Goal: Task Accomplishment & Management: Complete application form

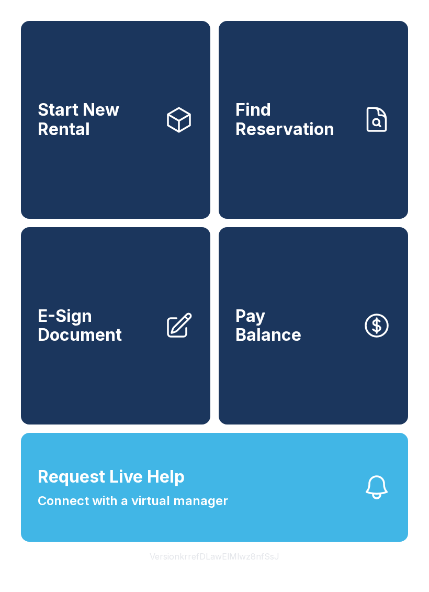
click at [114, 345] on span "E-Sign Document" at bounding box center [97, 326] width 118 height 38
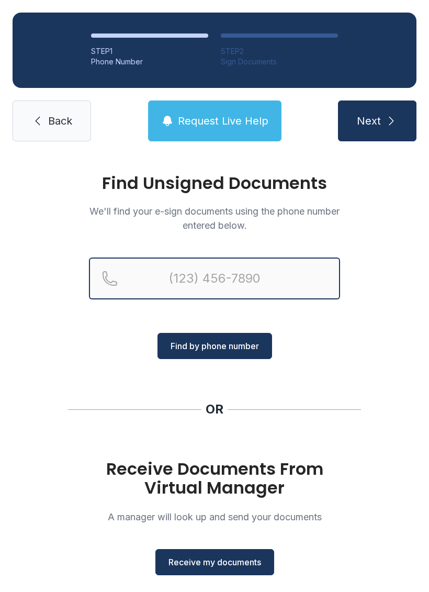
click at [206, 276] on input "Reservation phone number" at bounding box center [214, 279] width 251 height 42
type input "("
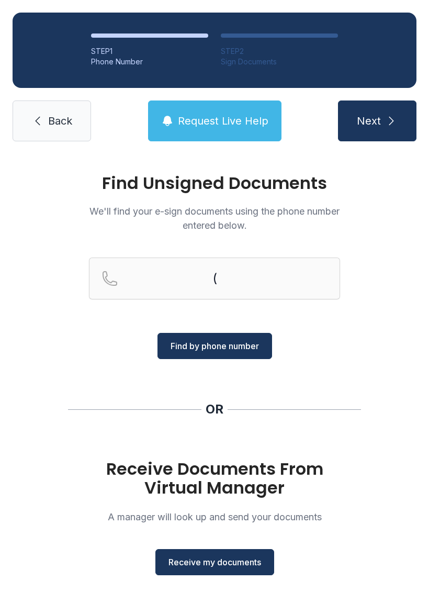
click at [369, 324] on div "Find Unsigned Documents We'll find your e-sign documents using the phone number…" at bounding box center [214, 385] width 429 height 463
click at [220, 559] on span "Receive my documents" at bounding box center [215, 562] width 93 height 13
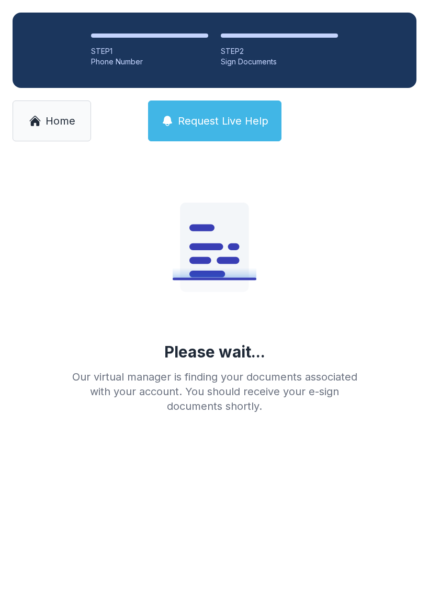
click at [55, 140] on link "Home" at bounding box center [52, 121] width 79 height 41
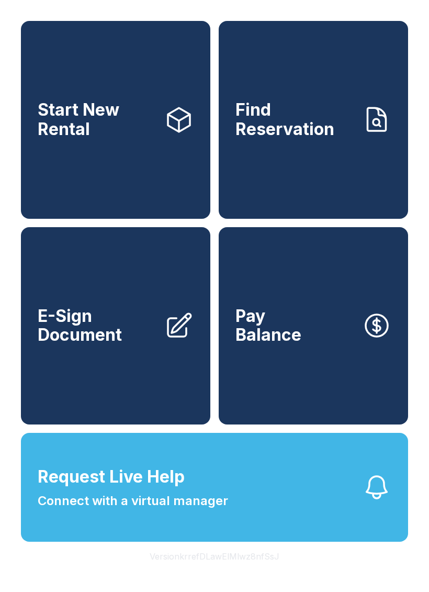
click at [98, 345] on span "E-Sign Document" at bounding box center [97, 326] width 118 height 38
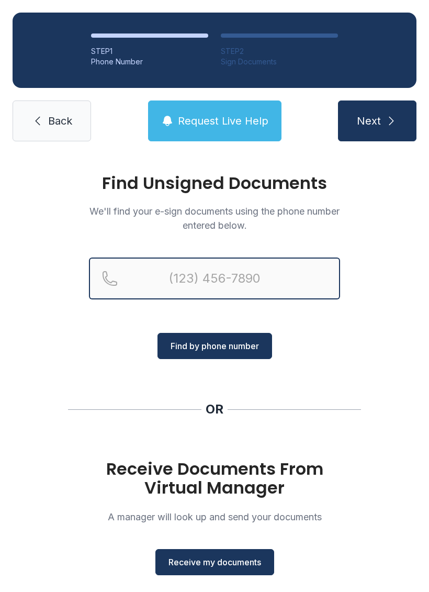
click at [256, 293] on input "Reservation phone number" at bounding box center [214, 279] width 251 height 42
type input "[PHONE_NUMBER]"
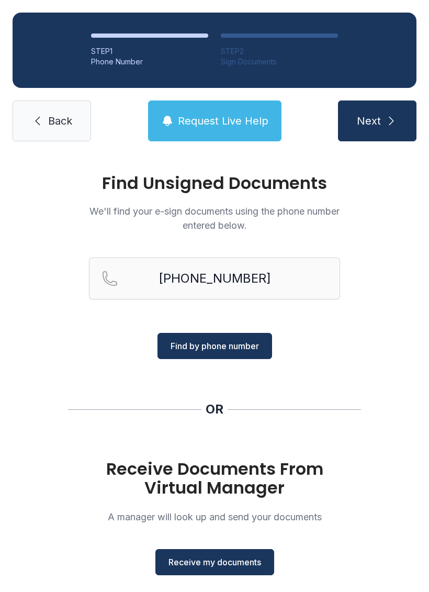
click at [223, 340] on span "Find by phone number" at bounding box center [215, 346] width 88 height 13
click at [245, 343] on span "Find by phone number" at bounding box center [215, 346] width 88 height 13
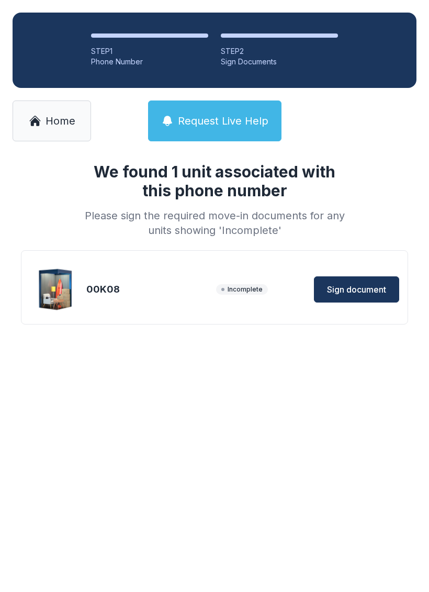
click at [377, 272] on div "00K08 Incomplete Sign document" at bounding box center [215, 289] width 370 height 52
click at [361, 297] on button "Sign document" at bounding box center [356, 289] width 85 height 26
click at [47, 139] on link "Home" at bounding box center [52, 121] width 79 height 41
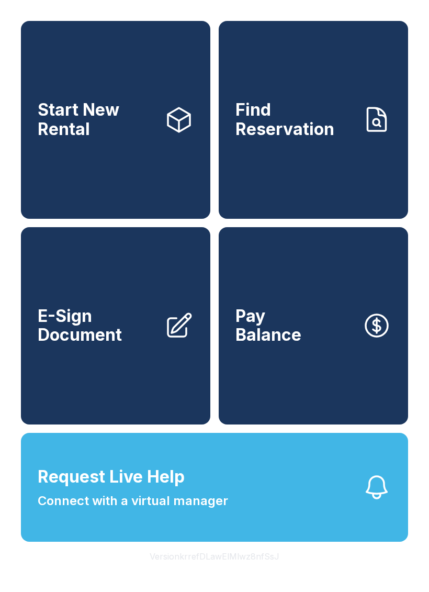
click at [67, 345] on span "E-Sign Document" at bounding box center [97, 326] width 118 height 38
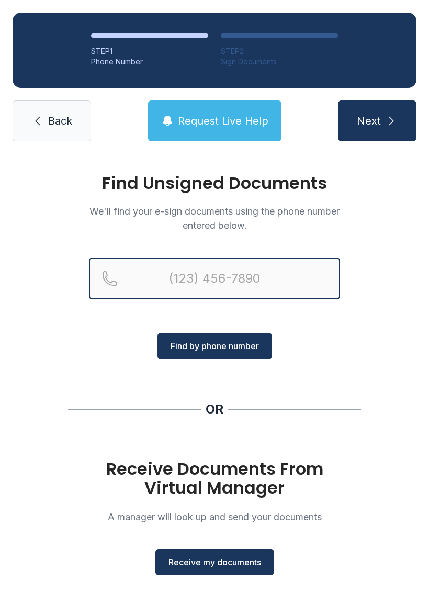
click at [263, 271] on input "Reservation phone number" at bounding box center [214, 279] width 251 height 42
type input "[PHONE_NUMBER]"
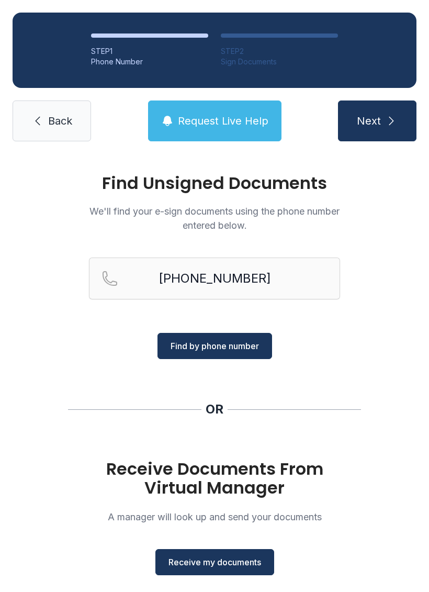
click at [223, 348] on span "Find by phone number" at bounding box center [215, 346] width 88 height 13
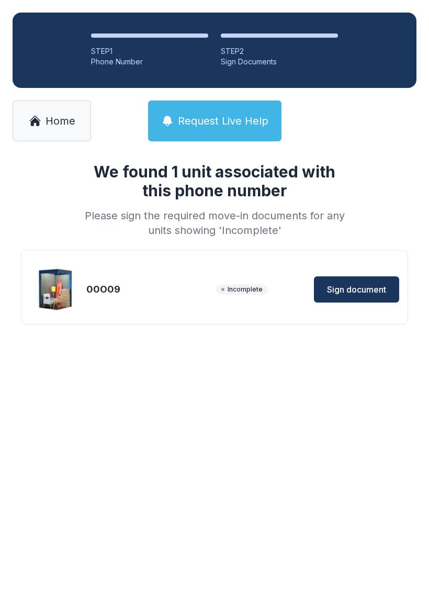
click at [369, 286] on span "Sign document" at bounding box center [356, 289] width 59 height 13
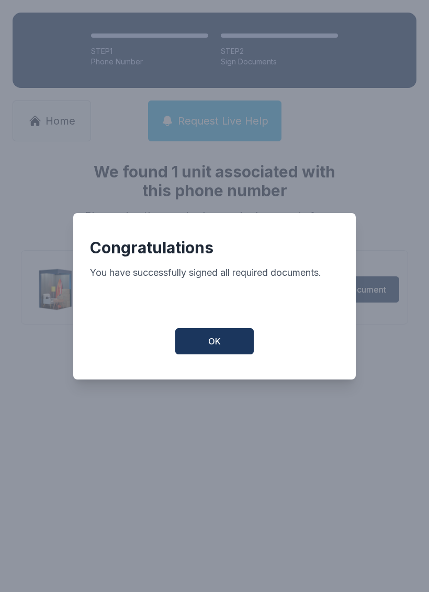
click at [199, 342] on button "OK" at bounding box center [214, 341] width 79 height 26
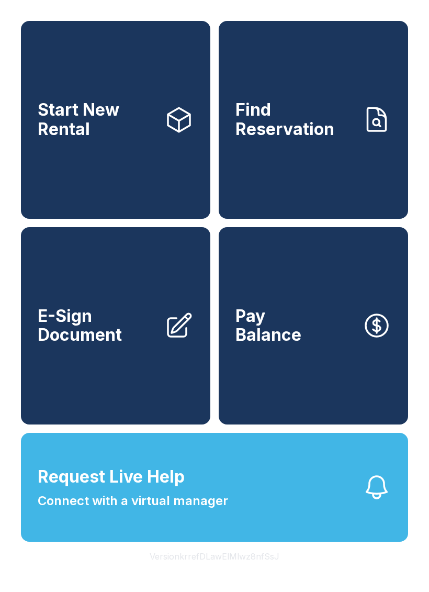
click at [118, 345] on span "E-Sign Document" at bounding box center [97, 326] width 118 height 38
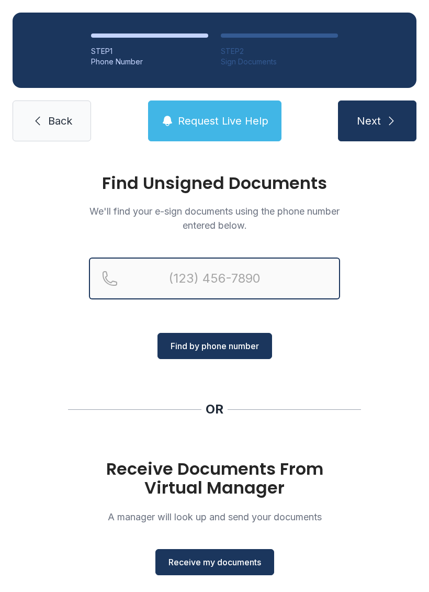
click at [248, 283] on input "Reservation phone number" at bounding box center [214, 279] width 251 height 42
type input "[PHONE_NUMBER]"
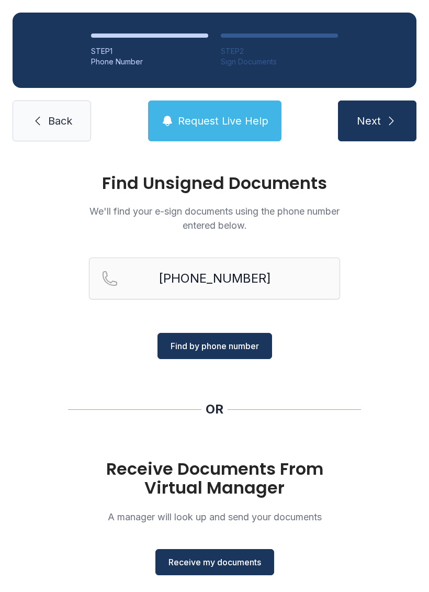
click at [235, 346] on span "Find by phone number" at bounding box center [215, 346] width 88 height 13
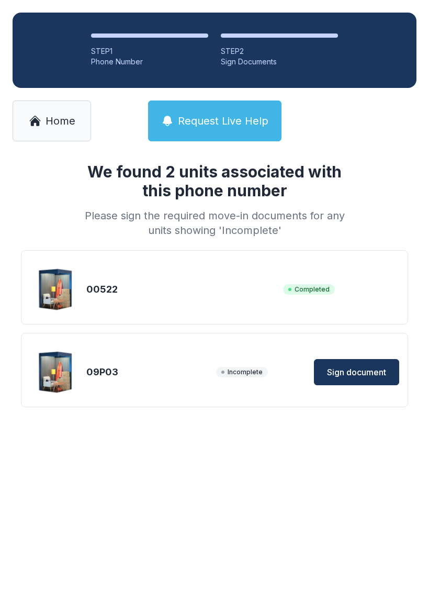
click at [354, 373] on span "Sign document" at bounding box center [356, 372] width 59 height 13
